Goal: Information Seeking & Learning: Check status

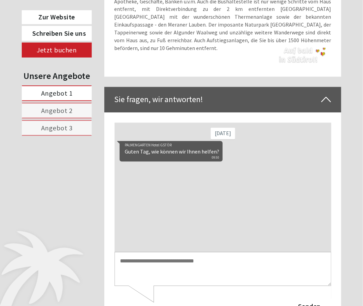
scroll to position [2734, 0]
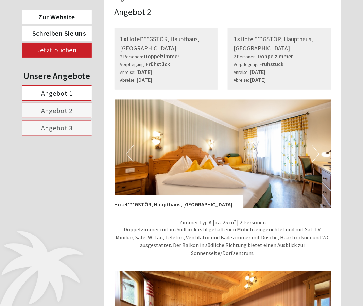
scroll to position [952, 0]
